Goal: Transaction & Acquisition: Purchase product/service

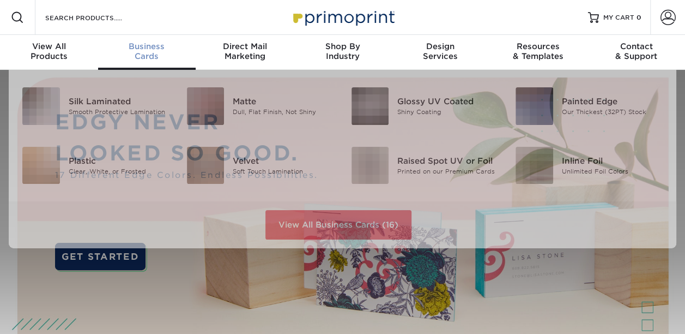
click at [144, 43] on span "Business" at bounding box center [147, 46] width 98 height 10
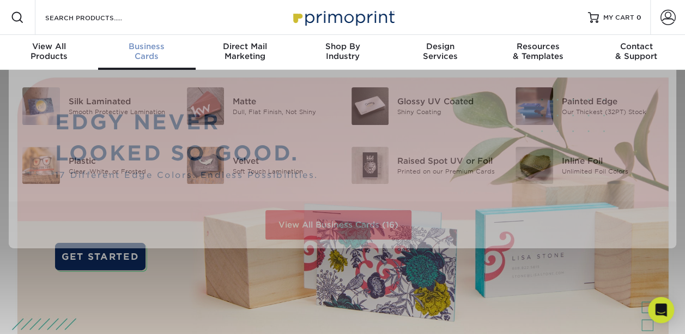
click at [154, 49] on span "Business" at bounding box center [147, 46] width 98 height 10
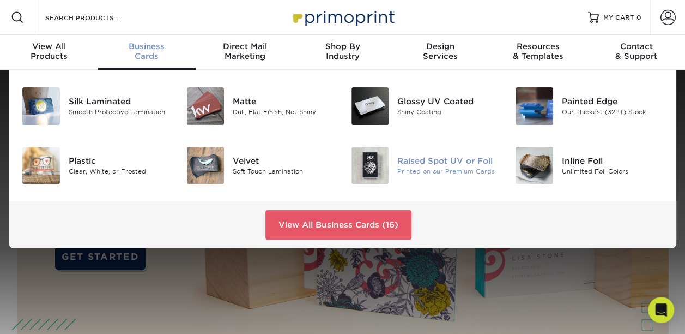
click at [373, 166] on img at bounding box center [371, 166] width 38 height 38
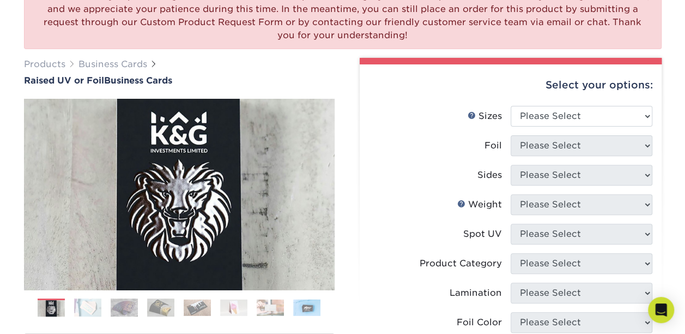
scroll to position [164, 0]
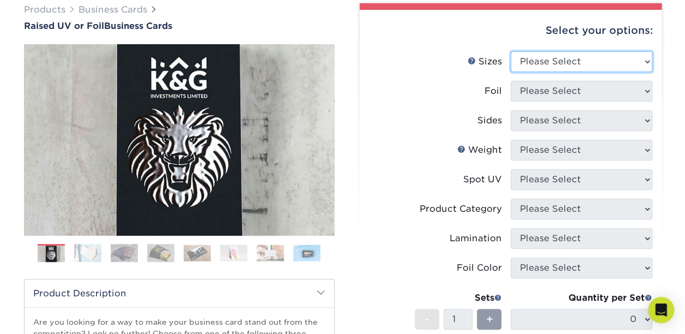
click at [649, 64] on select "Please Select 2" x 3.5" - Standard" at bounding box center [582, 61] width 142 height 21
select select "2.00x3.50"
click at [511, 51] on select "Please Select 2" x 3.5" - Standard" at bounding box center [582, 61] width 142 height 21
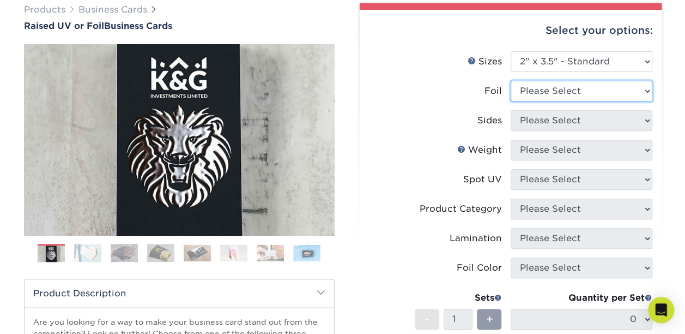
click at [647, 95] on select "Please Select No Yes" at bounding box center [582, 91] width 142 height 21
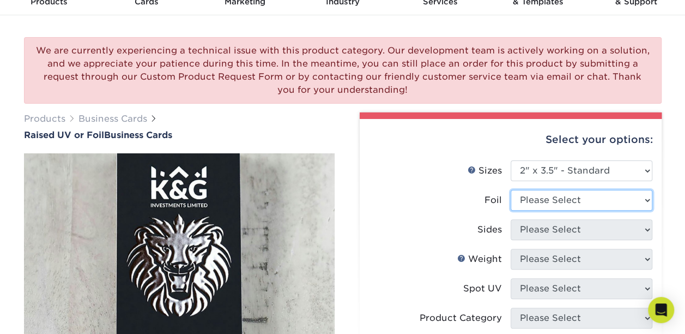
scroll to position [0, 0]
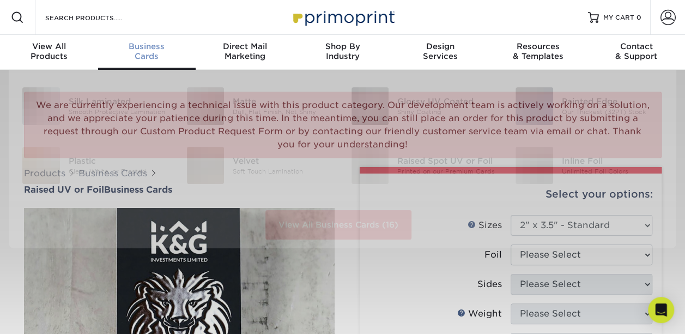
click at [149, 51] on div "Business Cards" at bounding box center [147, 51] width 98 height 20
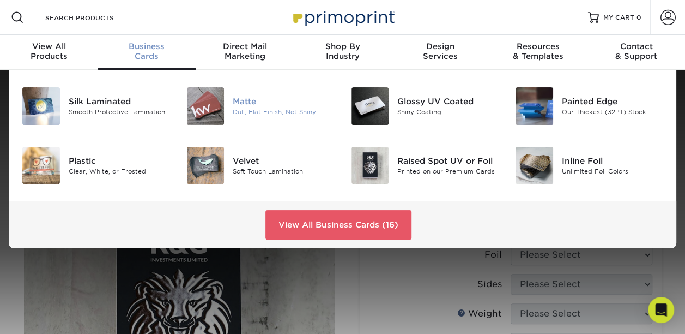
click at [230, 102] on div at bounding box center [205, 106] width 55 height 38
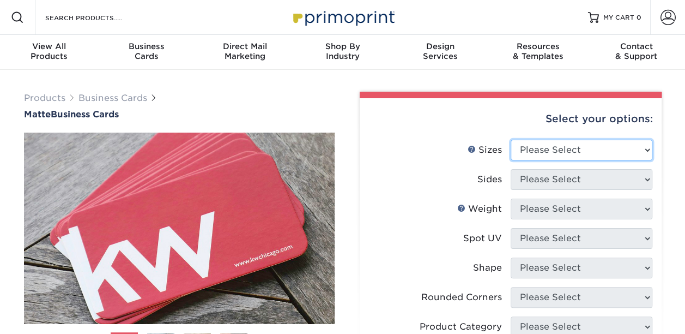
click at [648, 151] on select "Please Select 1.5" x 3.5" - Mini 1.75" x 3.5" - Mini 2" x 2" - Square 2" x 3" -…" at bounding box center [582, 150] width 142 height 21
click at [648, 150] on select "Please Select 1.5" x 3.5" - Mini 1.75" x 3.5" - Mini 2" x 2" - Square 2" x 3" -…" at bounding box center [582, 150] width 142 height 21
select select "2.00x3.50"
click at [511, 140] on select "Please Select 1.5" x 3.5" - Mini 1.75" x 3.5" - Mini 2" x 2" - Square 2" x 3" -…" at bounding box center [582, 150] width 142 height 21
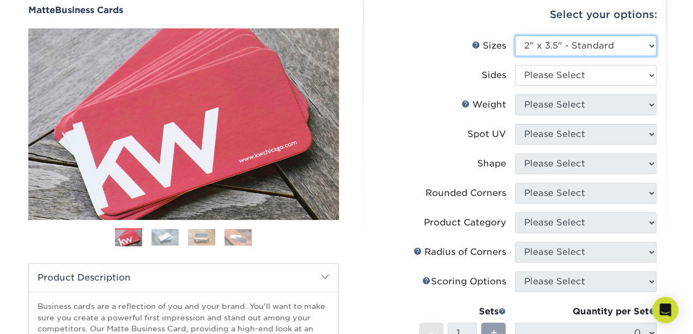
scroll to position [109, 0]
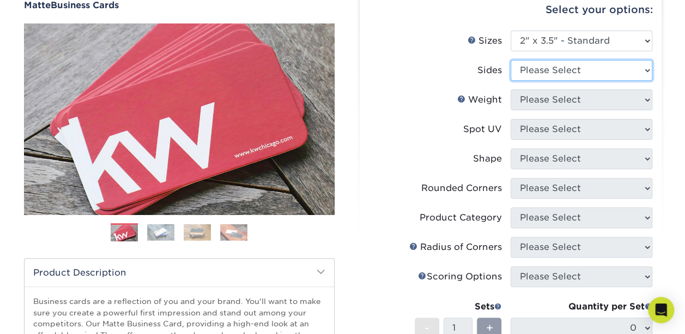
click at [645, 74] on select "Please Select Print Both Sides Print Front Only" at bounding box center [582, 70] width 142 height 21
click at [648, 72] on select "Please Select Print Both Sides Print Front Only" at bounding box center [582, 70] width 142 height 21
click at [647, 73] on select "Please Select Print Both Sides Print Front Only" at bounding box center [582, 70] width 142 height 21
select select "13abbda7-1d64-4f25-8bb2-c179b224825d"
click at [511, 60] on select "Please Select Print Both Sides Print Front Only" at bounding box center [582, 70] width 142 height 21
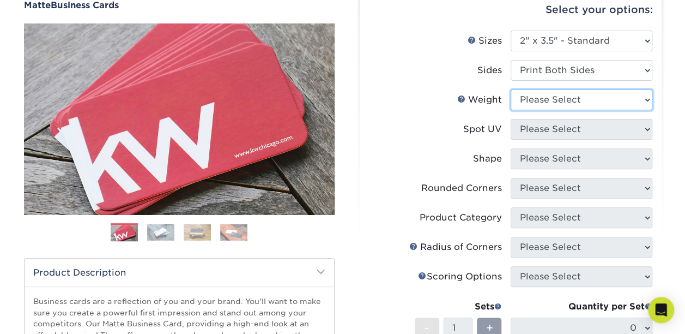
click at [649, 100] on select "Please Select 16PT 14PT" at bounding box center [582, 99] width 142 height 21
click at [649, 102] on select "Please Select 16PT 14PT" at bounding box center [582, 99] width 142 height 21
select select "16PT"
click at [511, 89] on select "Please Select 16PT 14PT" at bounding box center [582, 99] width 142 height 21
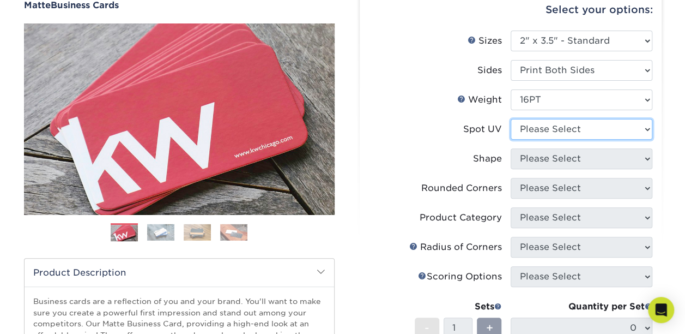
click at [645, 131] on select "Please Select No Spot UV Front and Back (Both Sides) Front Only Back Only" at bounding box center [582, 129] width 142 height 21
click at [648, 130] on select "Please Select No Spot UV Front and Back (Both Sides) Front Only Back Only" at bounding box center [582, 129] width 142 height 21
click at [650, 132] on select "Please Select No Spot UV Front and Back (Both Sides) Front Only Back Only" at bounding box center [582, 129] width 142 height 21
select select "0"
click at [511, 119] on select "Please Select No Spot UV Front and Back (Both Sides) Front Only Back Only" at bounding box center [582, 129] width 142 height 21
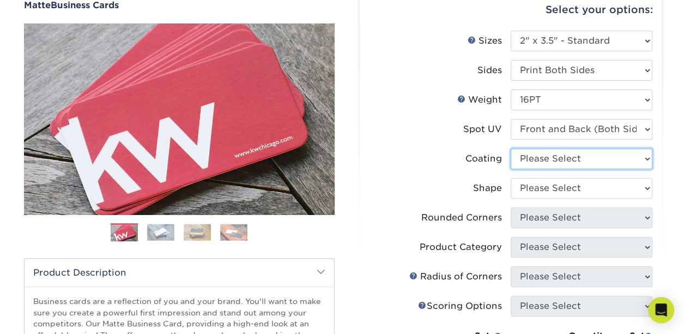
click at [647, 162] on select at bounding box center [582, 158] width 142 height 21
select select "121bb7b5-3b4d-429f-bd8d-bbf80e953313"
click at [511, 148] on select at bounding box center [582, 158] width 142 height 21
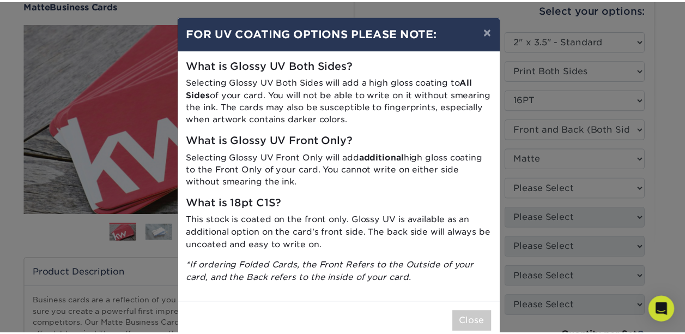
scroll to position [22, 0]
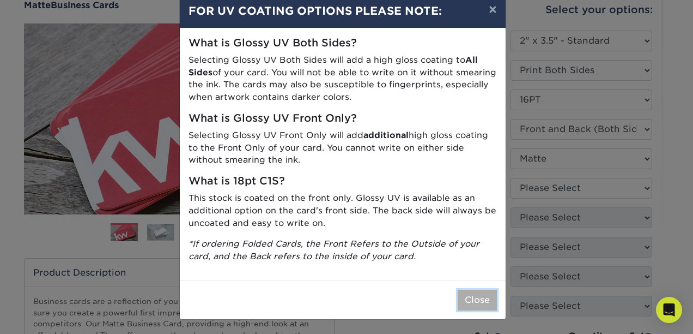
click at [467, 300] on button "Close" at bounding box center [477, 299] width 39 height 21
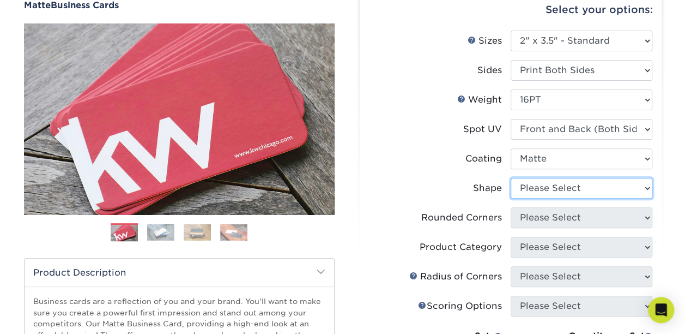
click at [649, 189] on select "Please Select Standard" at bounding box center [582, 188] width 142 height 21
select select "standard"
click at [511, 178] on select "Please Select Standard" at bounding box center [582, 188] width 142 height 21
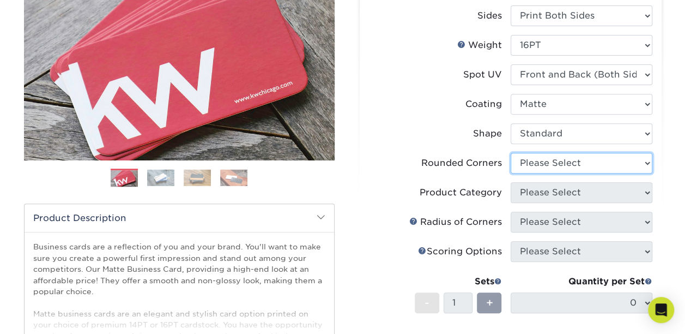
click at [650, 165] on select "Please Select Yes - Round 2 Corners Yes - Round 4 Corners No" at bounding box center [582, 163] width 142 height 21
select select "0"
click at [511, 153] on select "Please Select Yes - Round 2 Corners Yes - Round 4 Corners No" at bounding box center [582, 163] width 142 height 21
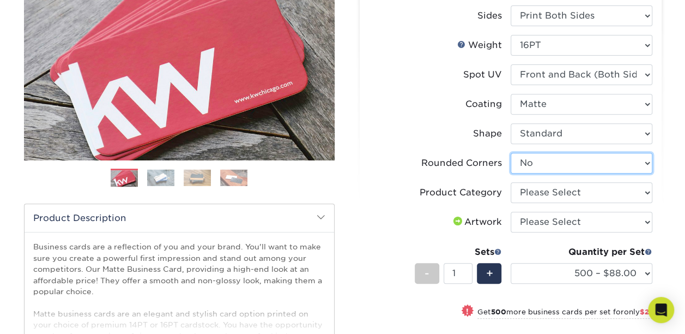
scroll to position [218, 0]
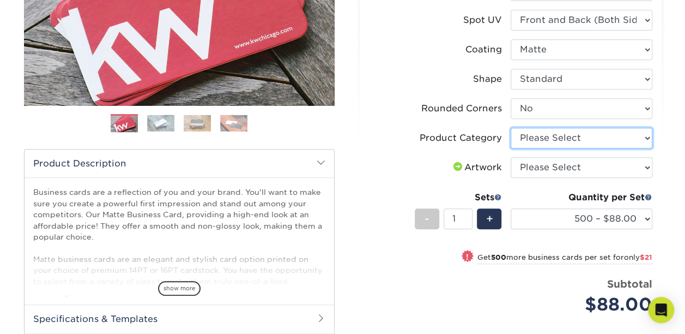
click at [648, 138] on select "Please Select Business Cards" at bounding box center [582, 138] width 142 height 21
select select "3b5148f1-0588-4f88-a218-97bcfdce65c1"
click at [511, 128] on select "Please Select Business Cards" at bounding box center [582, 138] width 142 height 21
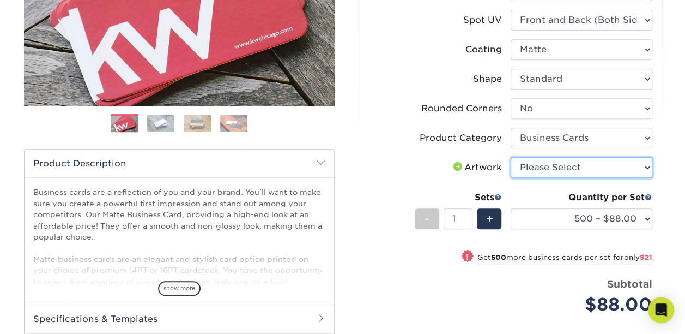
click at [644, 166] on select "Please Select I will upload files I need a design - $100" at bounding box center [582, 167] width 142 height 21
select select "upload"
click at [511, 157] on select "Please Select I will upload files I need a design - $100" at bounding box center [582, 167] width 142 height 21
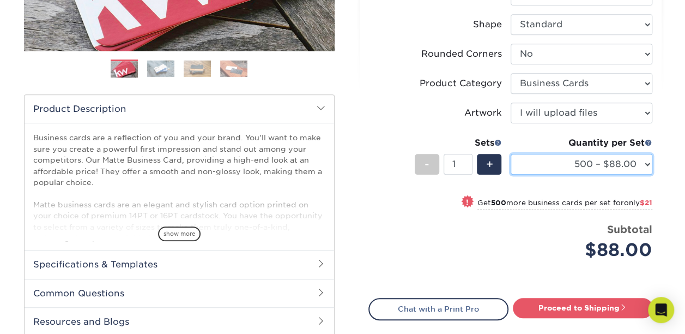
click at [648, 164] on select "500 – $88.00 1000 – $109.00 2500 – $205.00 5000 – $279.00 10000 – $612.00 15000…" at bounding box center [582, 164] width 142 height 21
click at [511, 154] on select "500 – $88.00 1000 – $109.00 2500 – $205.00 5000 – $279.00 10000 – $612.00 15000…" at bounding box center [582, 164] width 142 height 21
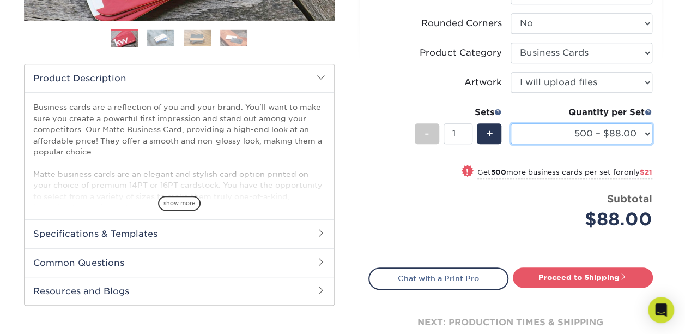
scroll to position [327, 0]
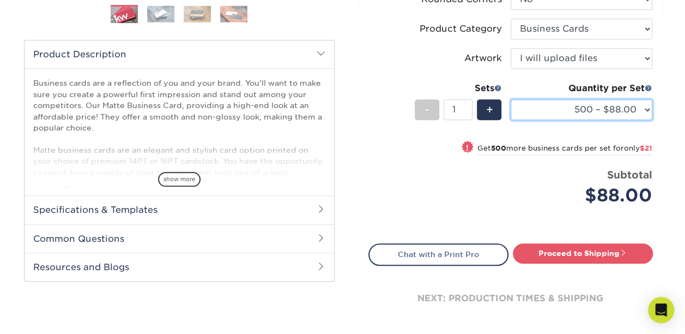
select select "500 – $88.00"
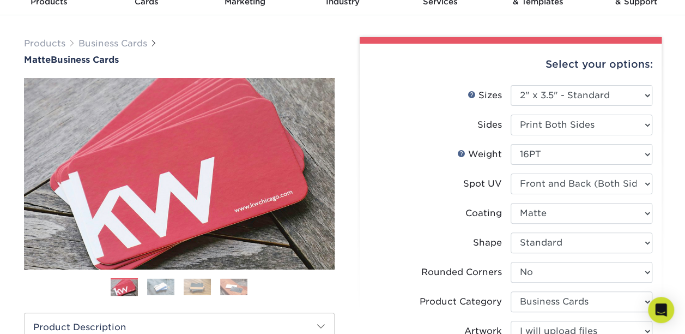
scroll to position [0, 0]
